Goal: Navigation & Orientation: Find specific page/section

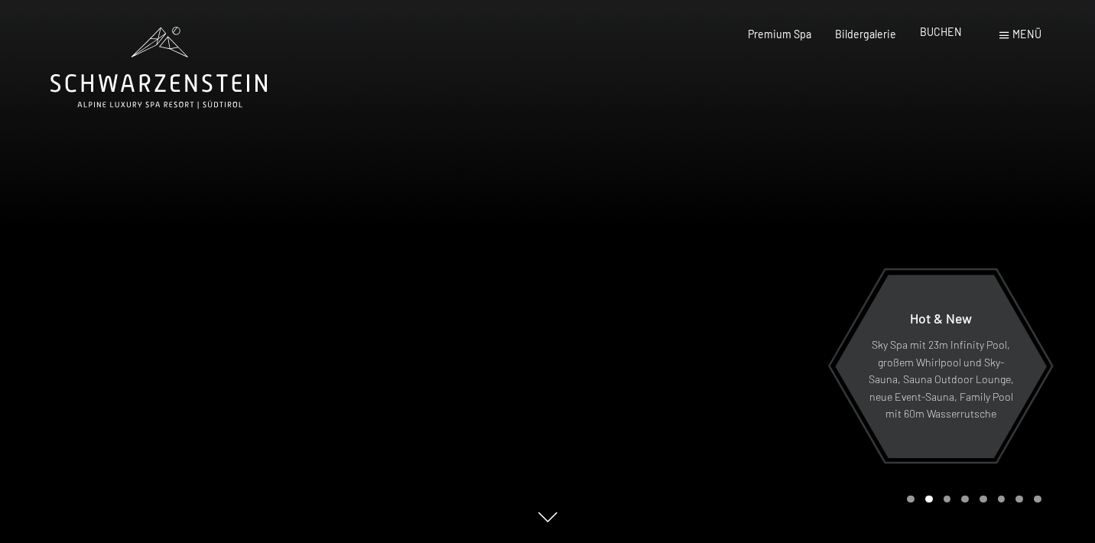
click at [949, 34] on span "BUCHEN" at bounding box center [941, 31] width 42 height 13
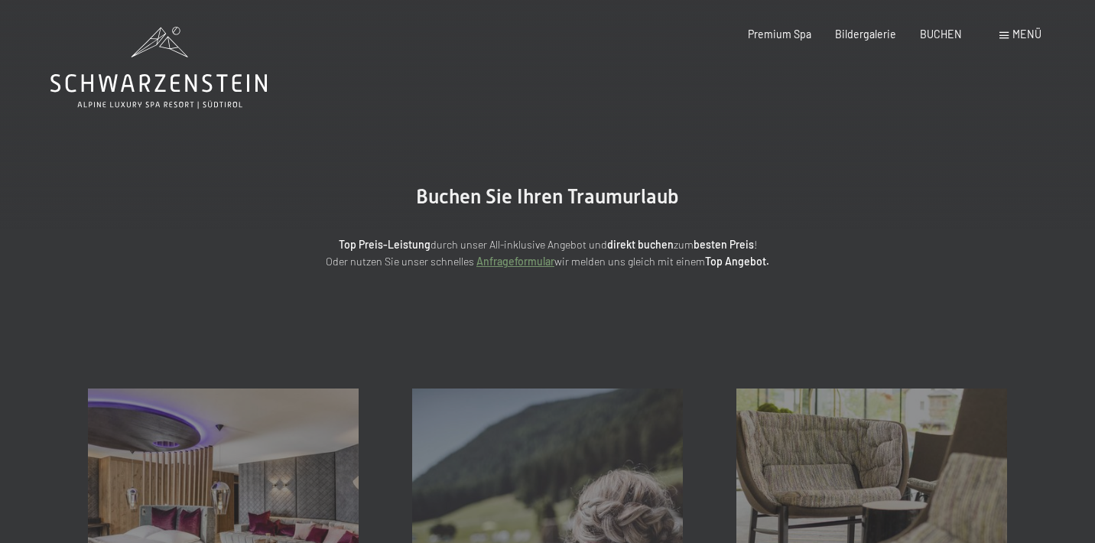
click at [1012, 36] on div "Menü" at bounding box center [1021, 34] width 42 height 15
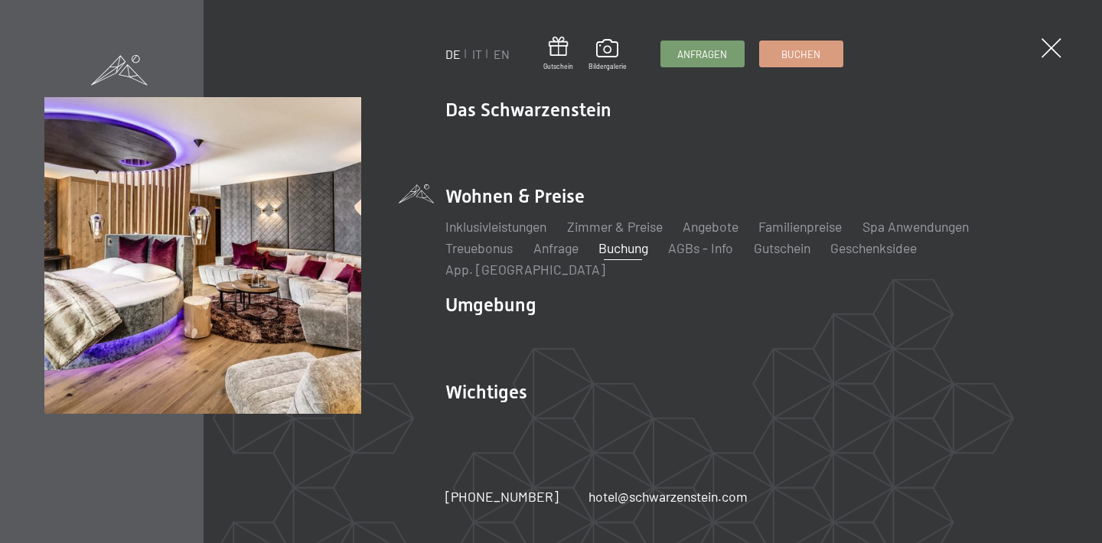
click at [1062, 48] on div "DE IT EN Gutschein Bildergalerie Anfragen Buchen DE IT EN Das Schwarzenstein Ne…" at bounding box center [551, 271] width 1102 height 543
click at [1050, 54] on span at bounding box center [1051, 48] width 28 height 28
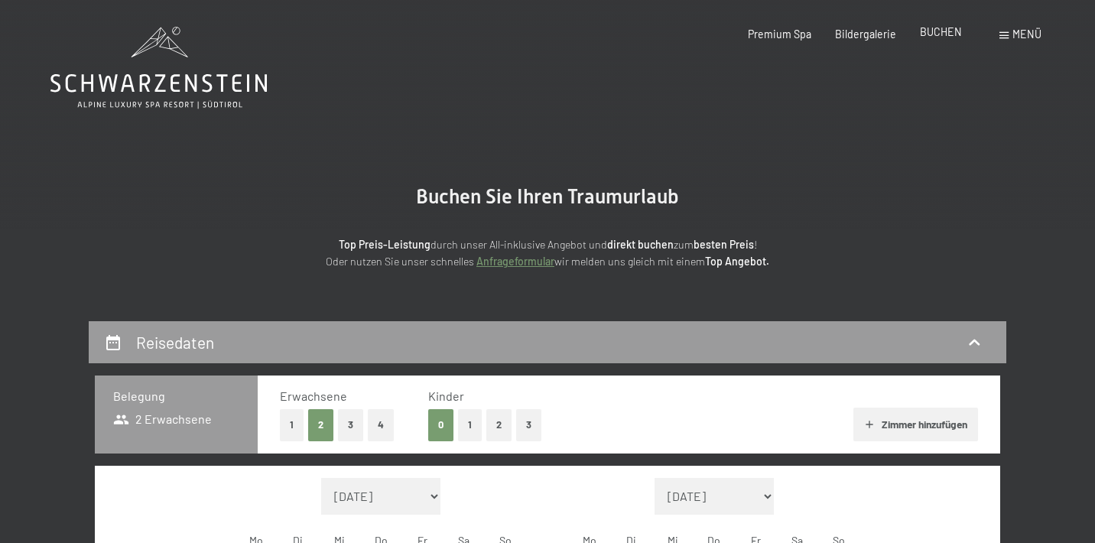
click at [926, 34] on span "BUCHEN" at bounding box center [941, 31] width 42 height 13
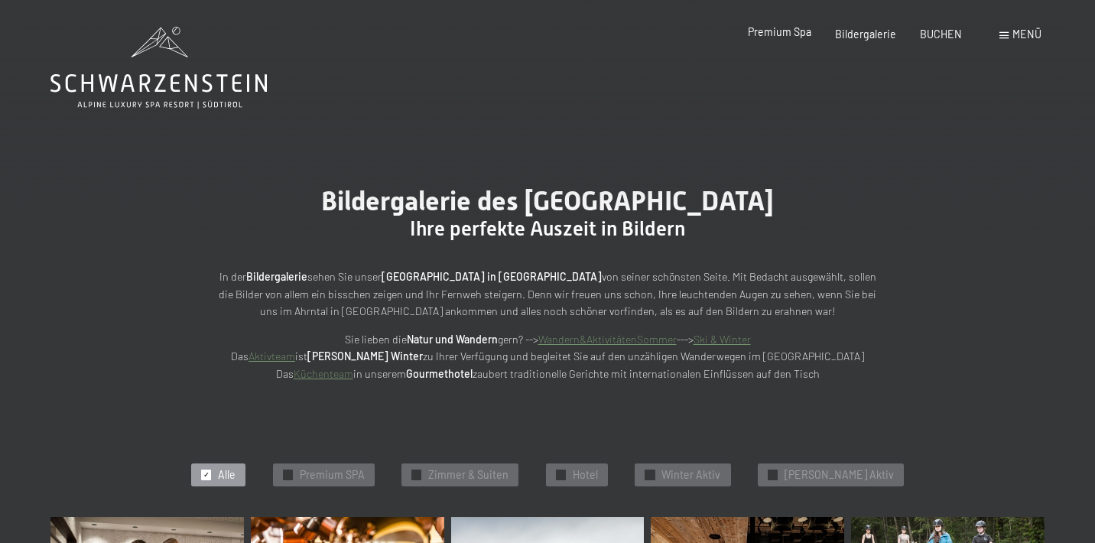
click at [784, 33] on span "Premium Spa" at bounding box center [779, 31] width 63 height 13
click at [1024, 31] on span "Menü" at bounding box center [1027, 34] width 29 height 13
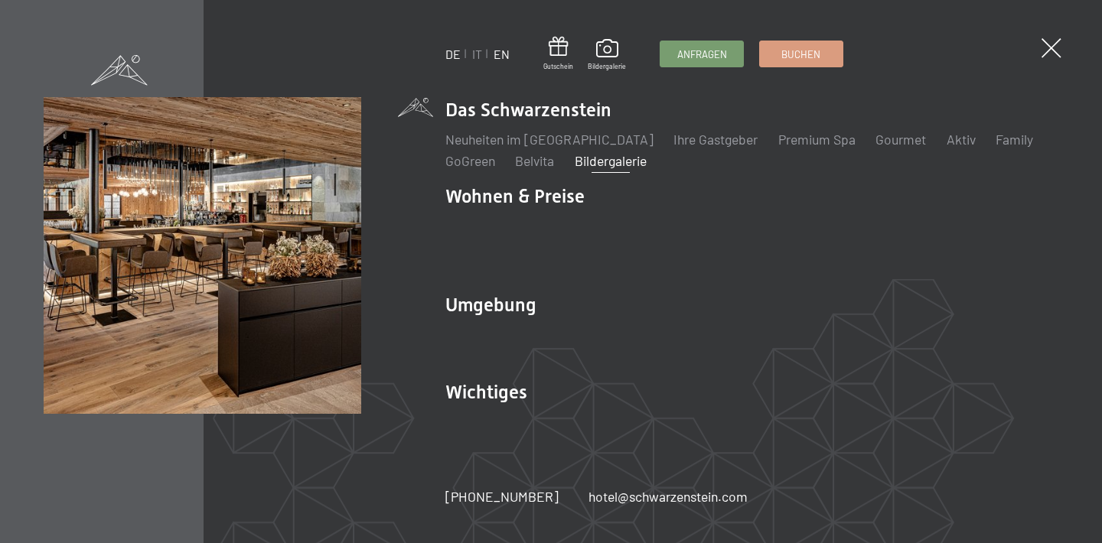
click at [499, 50] on link "EN" at bounding box center [501, 54] width 16 height 15
click at [1058, 44] on span at bounding box center [1051, 48] width 28 height 28
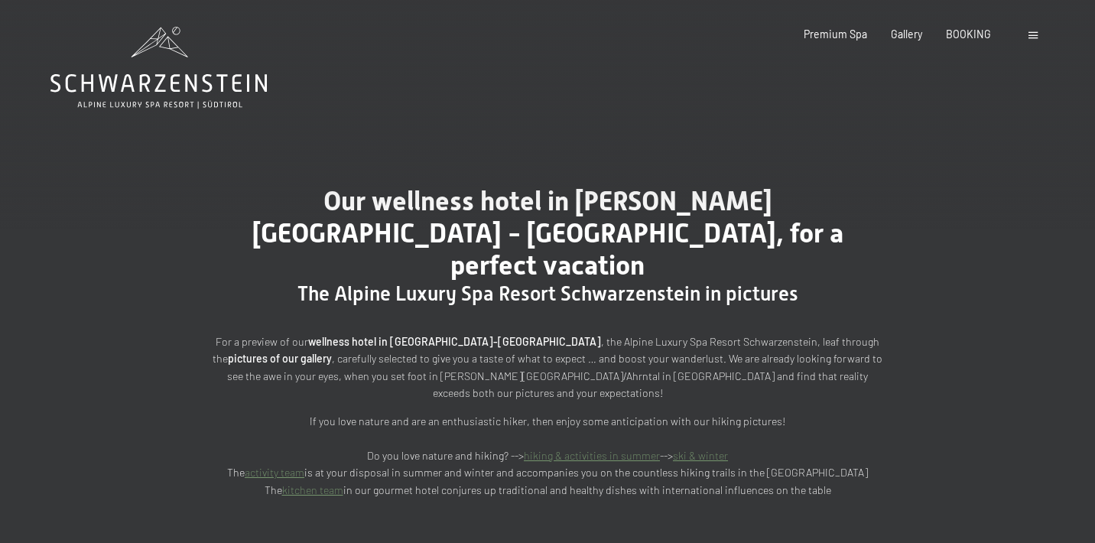
click at [697, 449] on link "ski & winter" at bounding box center [700, 455] width 55 height 13
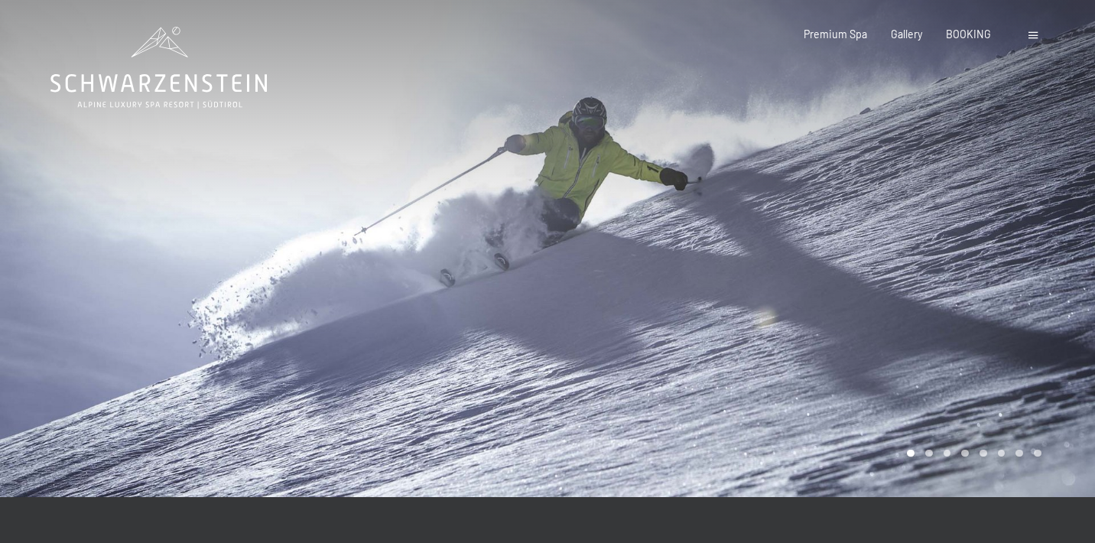
click at [1035, 36] on span at bounding box center [1033, 35] width 9 height 7
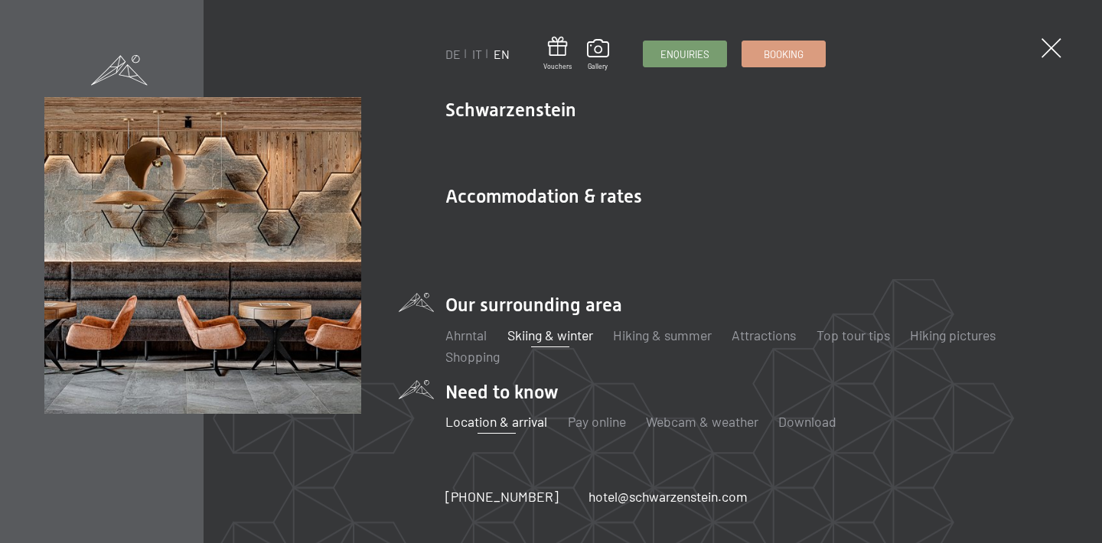
click at [482, 420] on link "Location & arrival" at bounding box center [496, 421] width 102 height 17
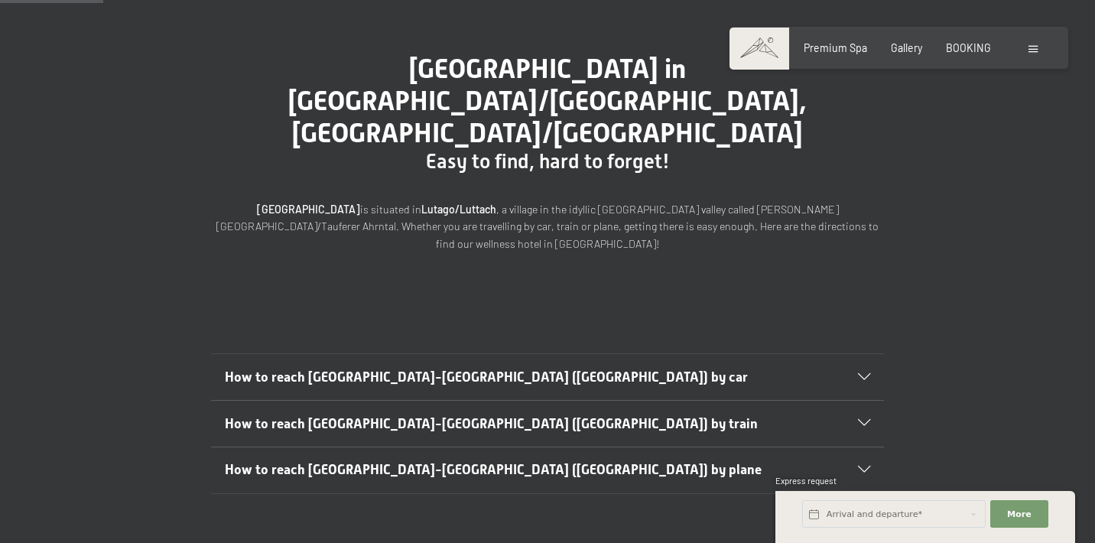
scroll to position [141, 0]
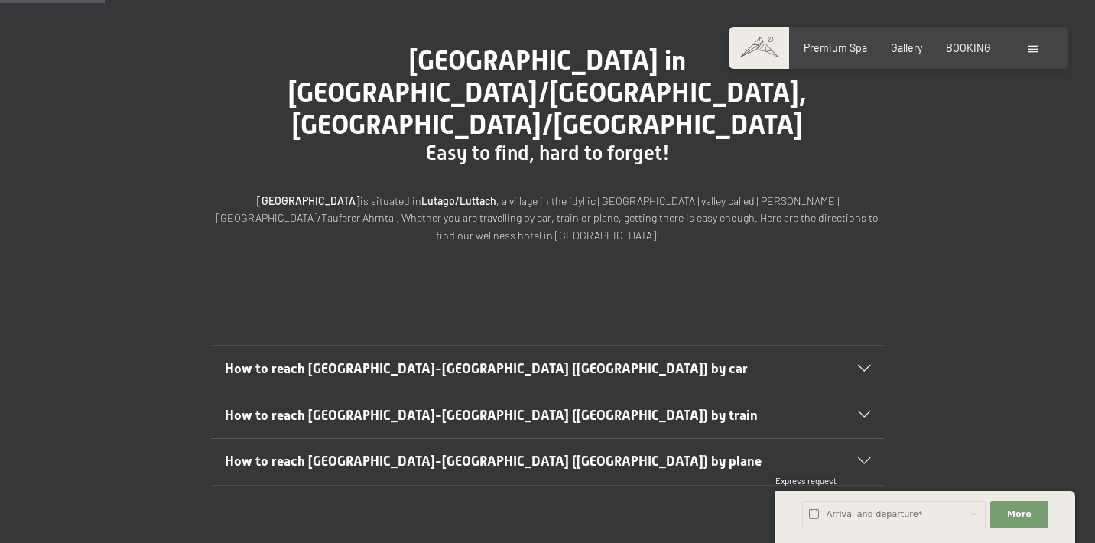
click at [473, 320] on span "Consent to marketing activities*" at bounding box center [485, 315] width 173 height 15
click at [392, 320] on input "Consent to marketing activities*" at bounding box center [383, 315] width 15 height 15
checkbox input "false"
click at [864, 346] on div "How to reach [GEOGRAPHIC_DATA]-[GEOGRAPHIC_DATA] ([GEOGRAPHIC_DATA]) by car" at bounding box center [548, 369] width 646 height 46
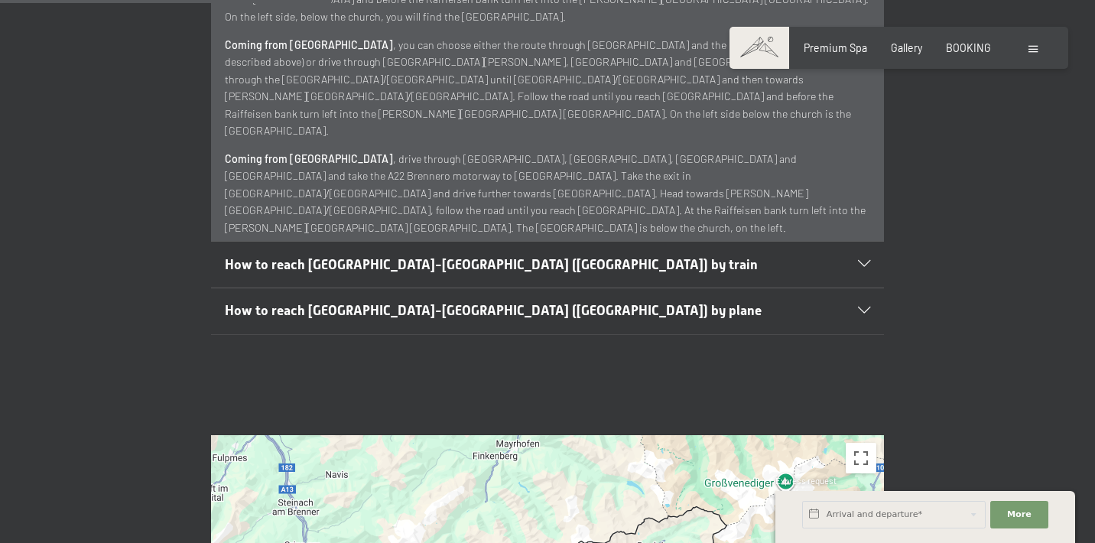
scroll to position [602, 0]
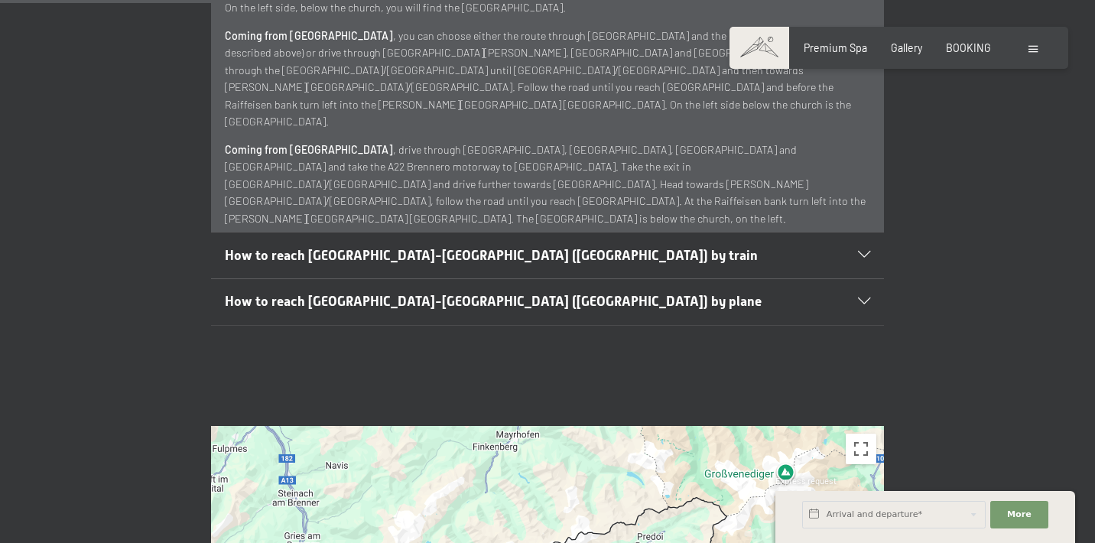
click at [866, 298] on icon at bounding box center [864, 301] width 12 height 7
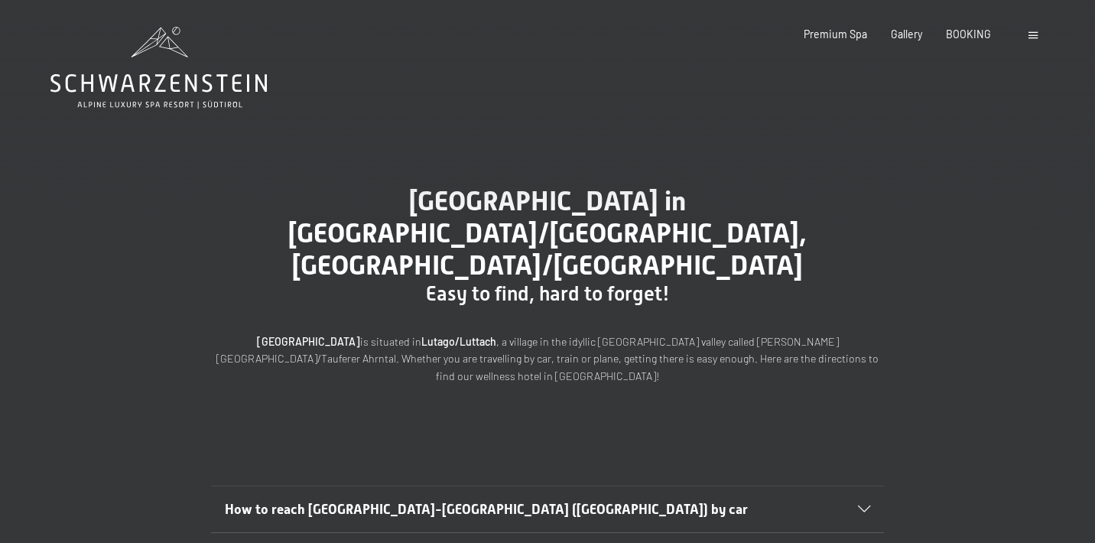
scroll to position [0, 0]
